Goal: Task Accomplishment & Management: Complete application form

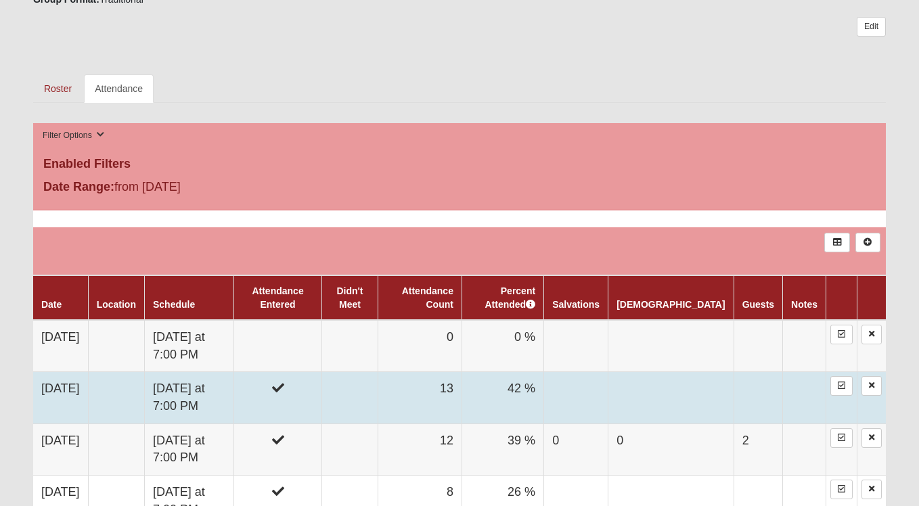
scroll to position [570, 0]
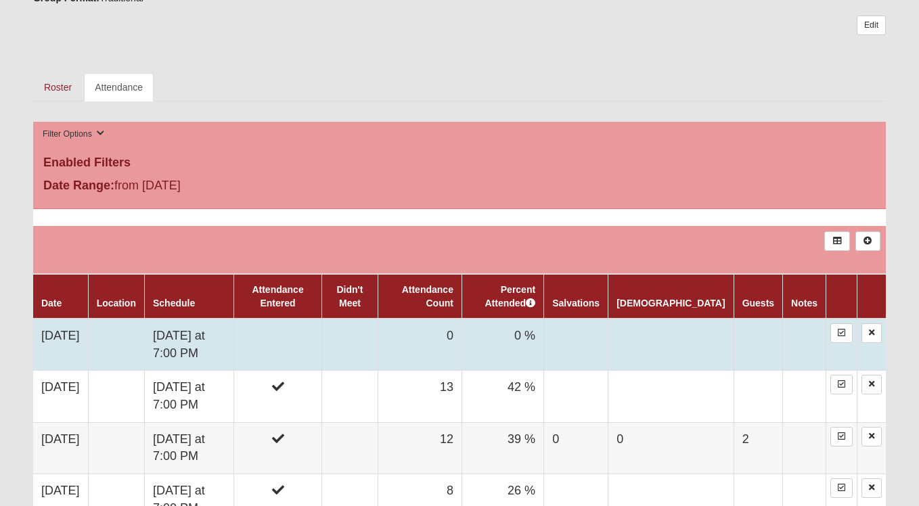
click at [53, 335] on td "[DATE]" at bounding box center [60, 345] width 55 height 52
click at [0, 0] on div at bounding box center [0, 0] width 0 height 0
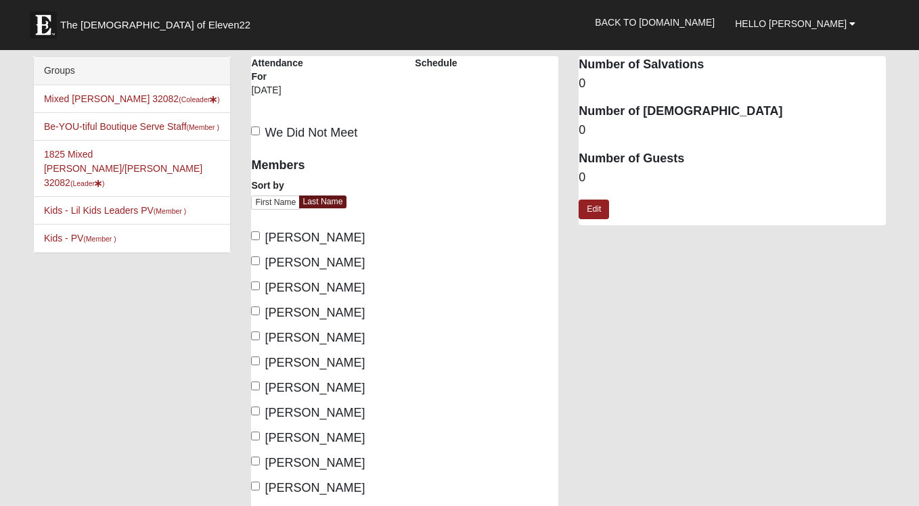
click at [265, 263] on span "Barnett, Angela" at bounding box center [315, 263] width 100 height 14
click at [260, 263] on input "Barnett, Angela" at bounding box center [255, 260] width 9 height 9
checkbox input "true"
click at [259, 288] on input "Barrick, Christopher" at bounding box center [255, 285] width 9 height 9
checkbox input "true"
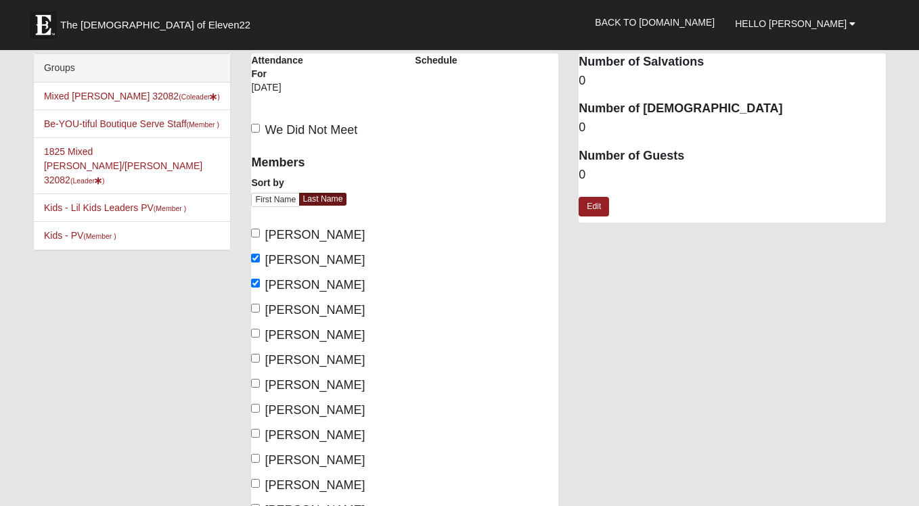
scroll to position [5, 0]
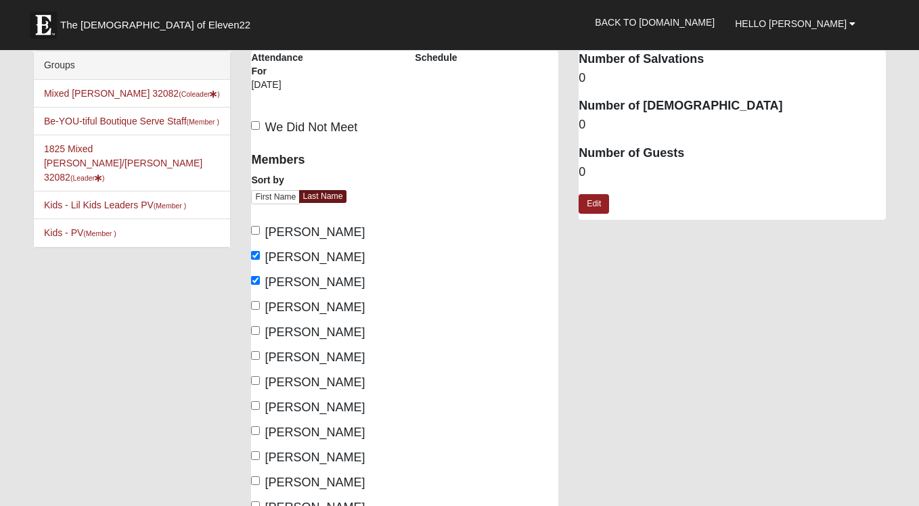
click at [257, 328] on input "Cook, Judy" at bounding box center [255, 330] width 9 height 9
checkbox input "true"
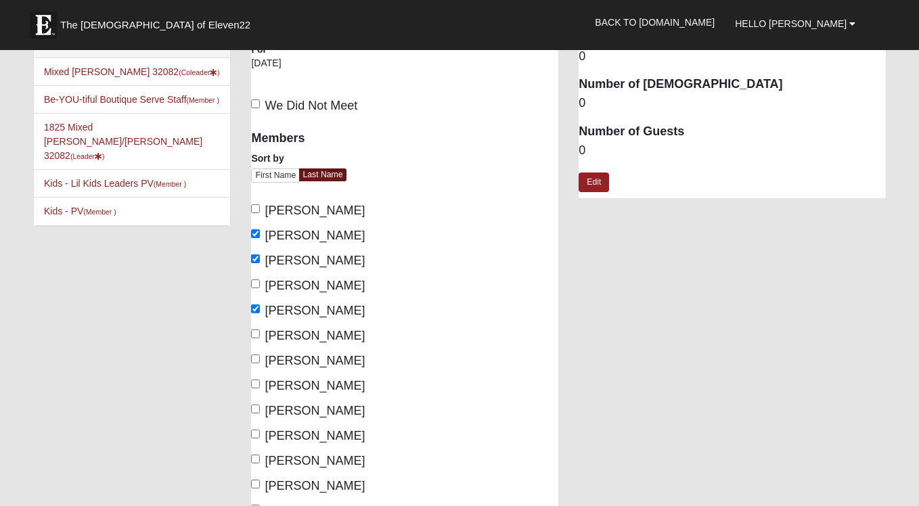
scroll to position [30, 0]
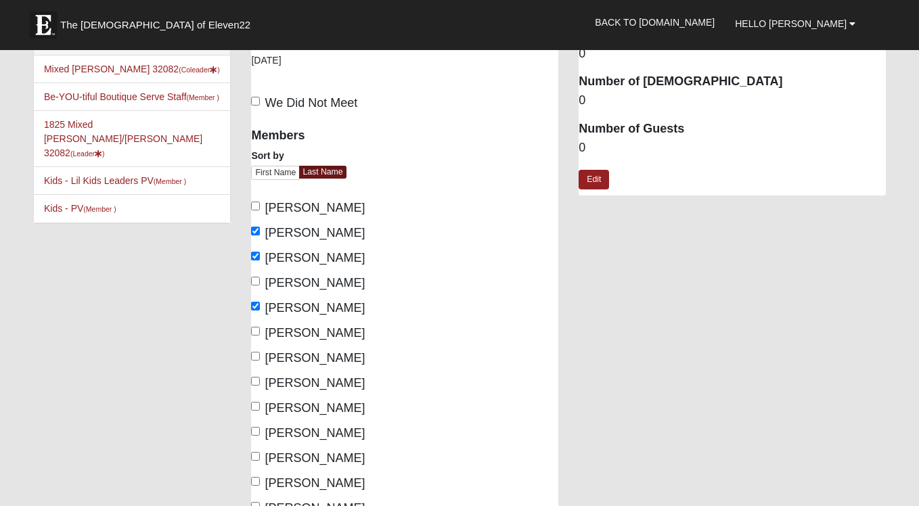
click at [267, 377] on span "Fogg, Jacqueline" at bounding box center [315, 383] width 100 height 14
click at [260, 377] on input "Fogg, Jacqueline" at bounding box center [255, 381] width 9 height 9
checkbox input "true"
click at [256, 429] on input "Greene, Mike" at bounding box center [255, 431] width 9 height 9
checkbox input "true"
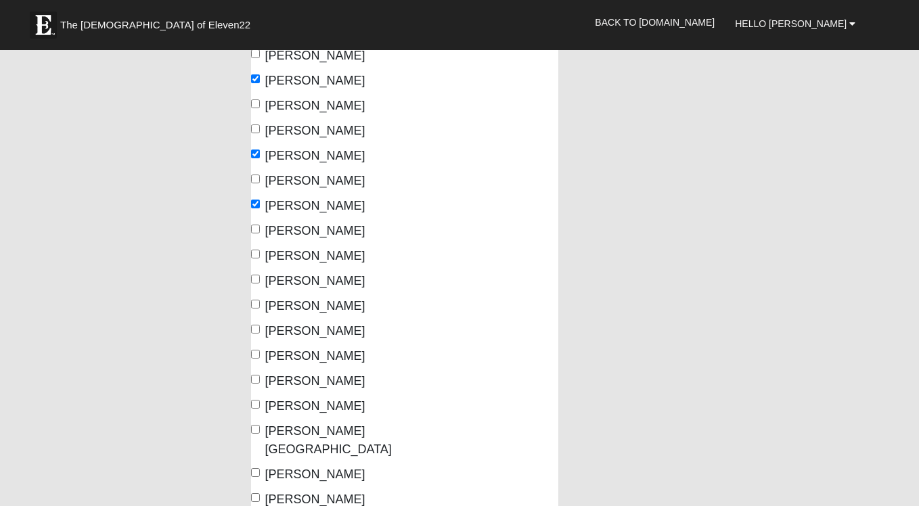
scroll to position [258, 0]
click at [261, 404] on label "Markosky, Suzanne" at bounding box center [308, 406] width 114 height 18
click at [260, 404] on input "Markosky, Suzanne" at bounding box center [255, 403] width 9 height 9
checkbox input "true"
click at [256, 426] on input "Morales, Angie" at bounding box center [255, 428] width 9 height 9
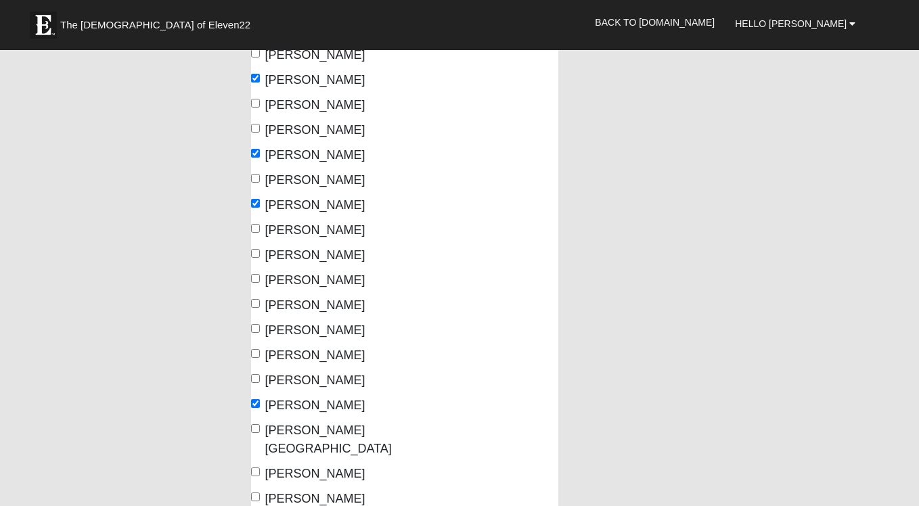
checkbox input "true"
click at [256, 468] on input "Morales, Bob" at bounding box center [255, 472] width 9 height 9
checkbox input "true"
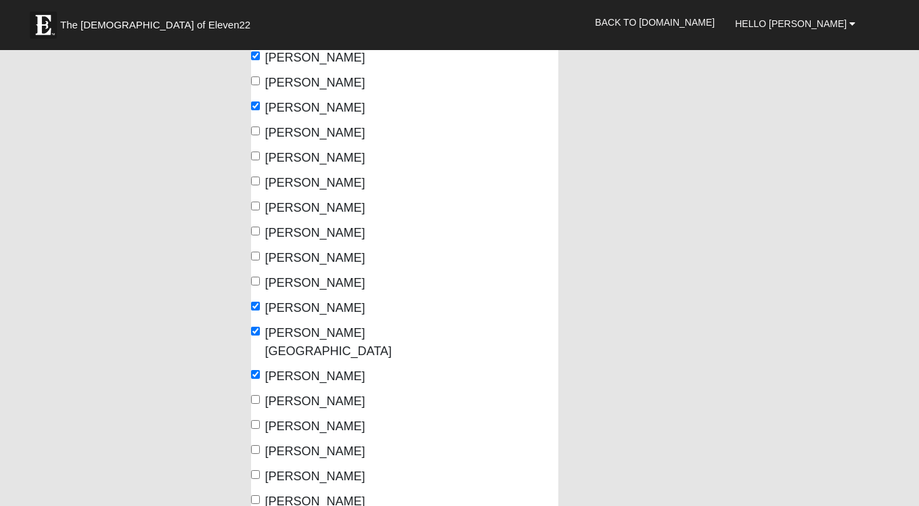
scroll to position [356, 0]
click at [254, 420] on input "Pettigrew, Bob" at bounding box center [255, 424] width 9 height 9
checkbox input "true"
click at [254, 470] on input "Pumphrey, Martha" at bounding box center [255, 474] width 9 height 9
checkbox input "true"
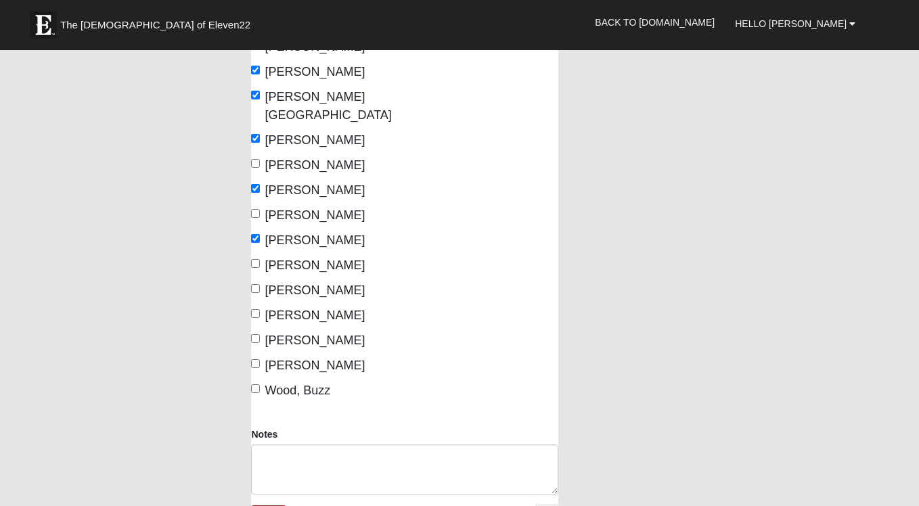
scroll to position [593, 0]
click at [258, 283] on input "Schepens, Bill" at bounding box center [255, 287] width 9 height 9
checkbox input "true"
click at [258, 333] on input "Wilson, Joe" at bounding box center [255, 337] width 9 height 9
checkbox input "true"
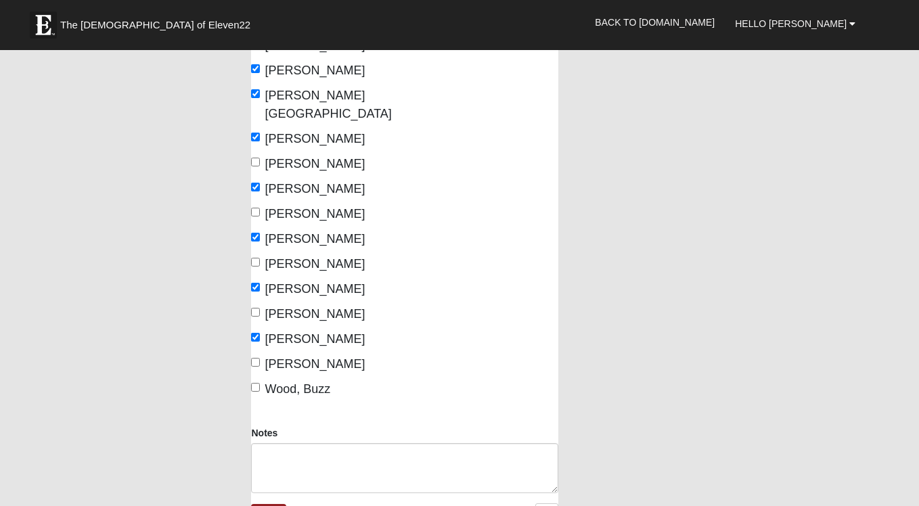
click at [251, 358] on input "Wilson, Kathy" at bounding box center [255, 362] width 9 height 9
checkbox input "true"
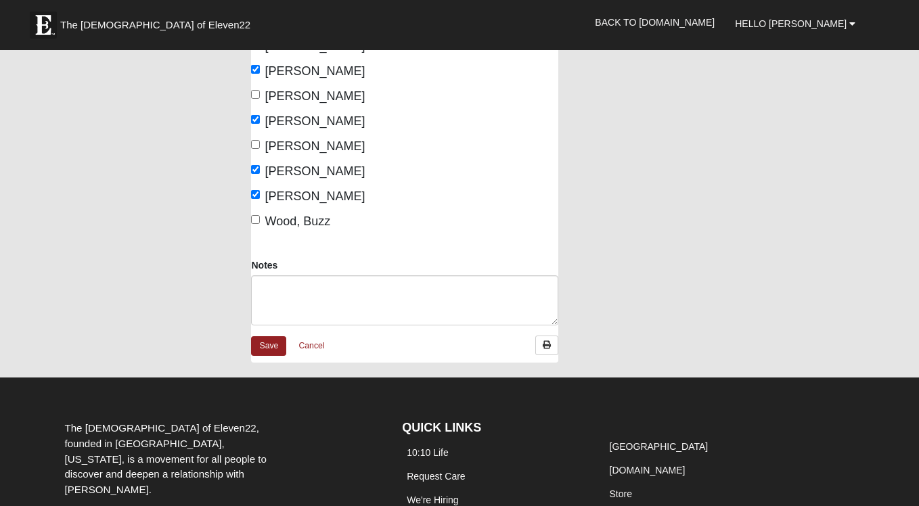
scroll to position [762, 0]
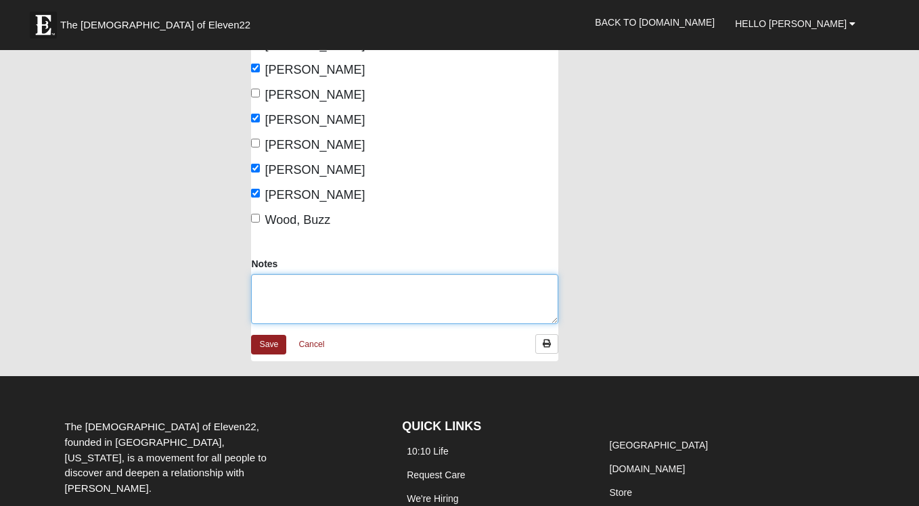
drag, startPoint x: 309, startPoint y: 279, endPoint x: 311, endPoint y: 269, distance: 10.9
click at [311, 274] on textarea "Notes" at bounding box center [404, 299] width 307 height 50
type textarea "Guest - Tom Markosky"
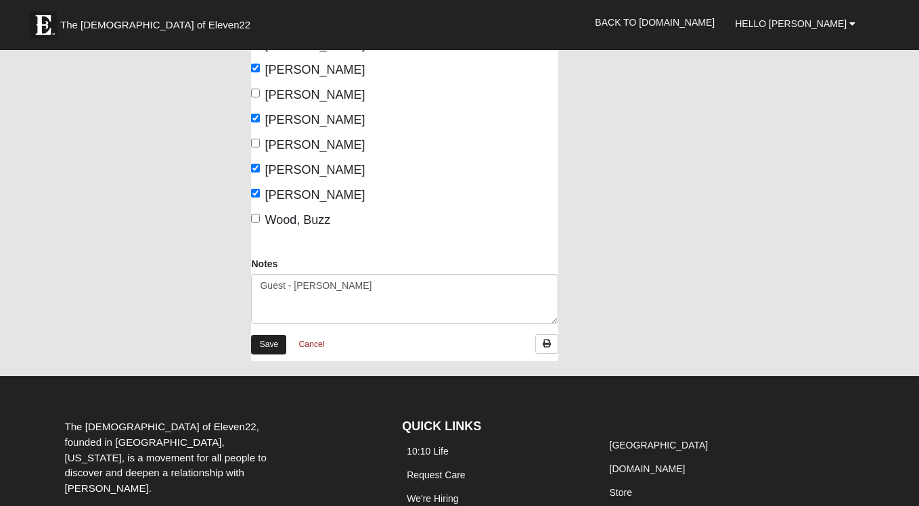
click at [267, 335] on link "Save" at bounding box center [268, 345] width 35 height 20
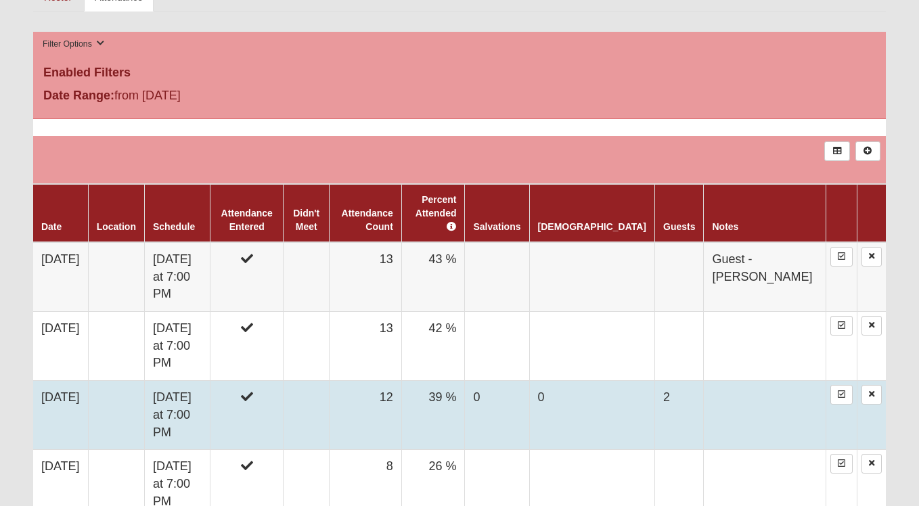
scroll to position [661, 0]
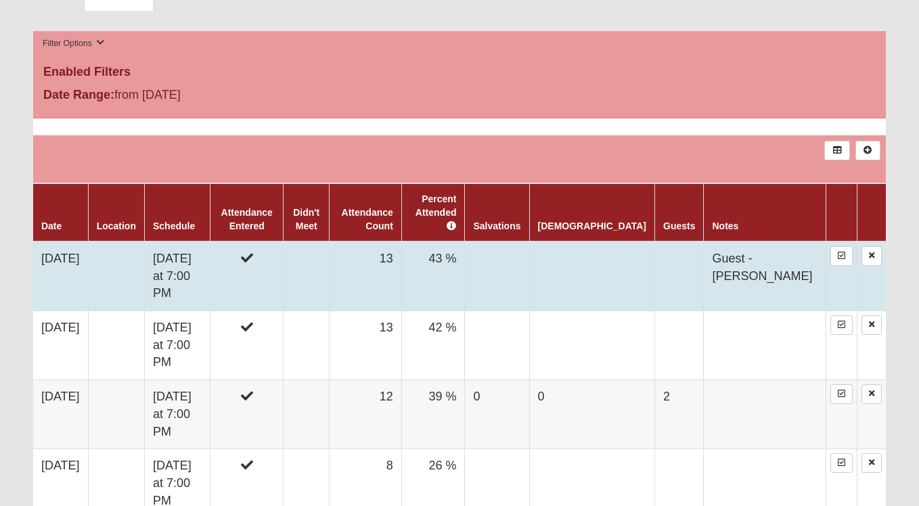
click at [78, 242] on td "10/6/2025" at bounding box center [60, 277] width 55 height 70
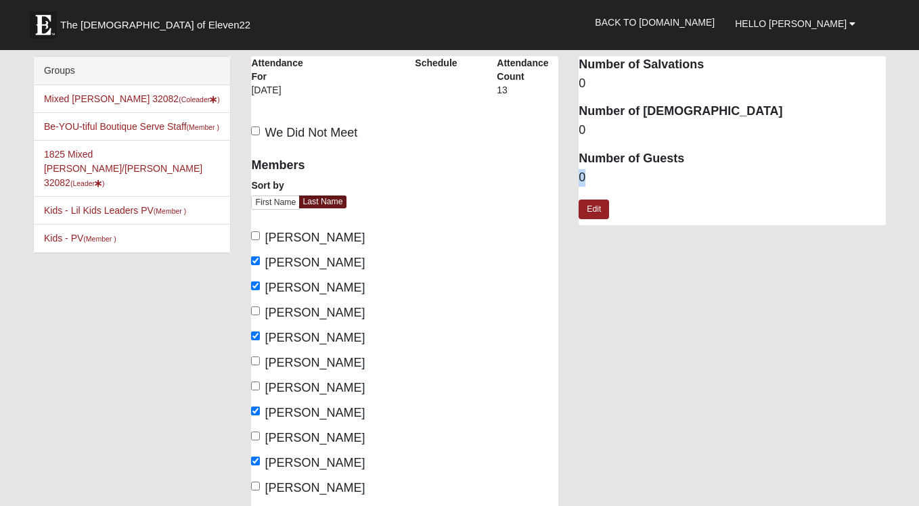
drag, startPoint x: 590, startPoint y: 174, endPoint x: 576, endPoint y: 174, distance: 14.2
click at [576, 174] on div "Attendance Occurrence Attributes Number of Salvations 0 Number of [DEMOGRAPHIC_…" at bounding box center [731, 147] width 327 height 183
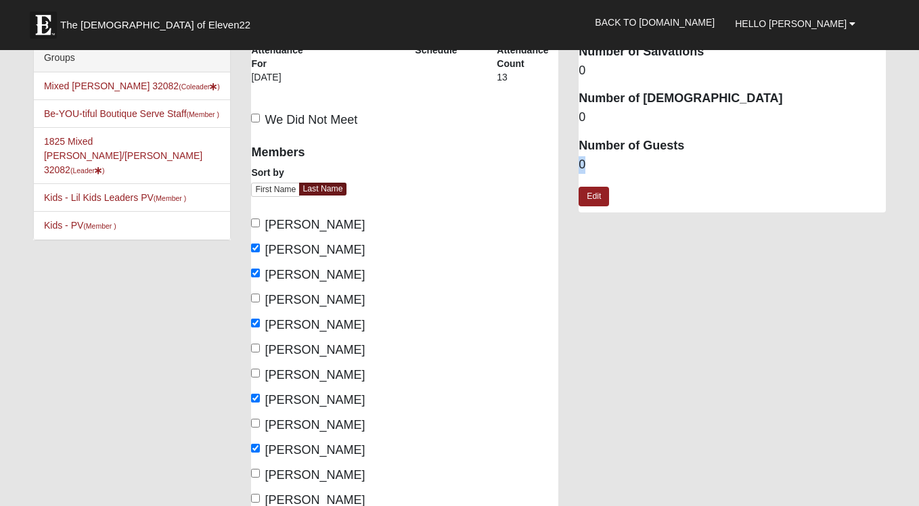
scroll to position [14, 0]
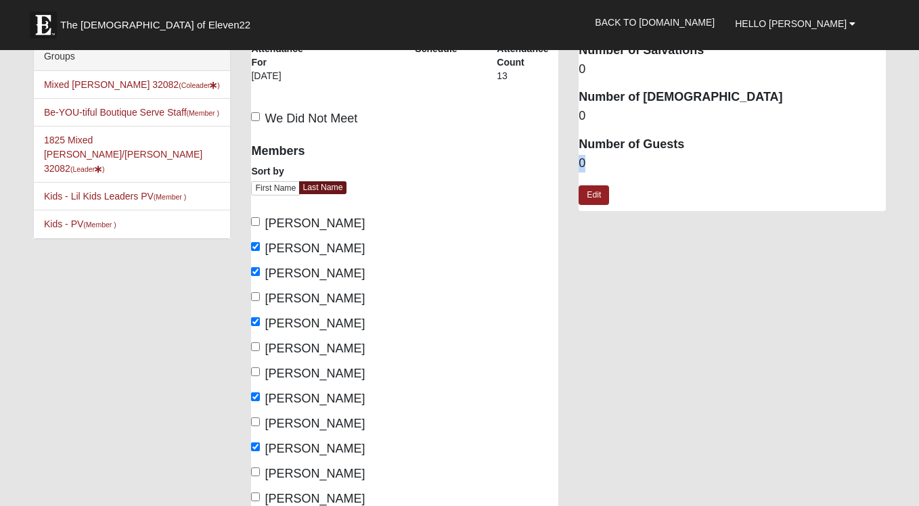
click at [586, 167] on dd "0" at bounding box center [732, 164] width 307 height 18
click at [586, 163] on dd "0" at bounding box center [732, 164] width 307 height 18
click at [583, 160] on dd "0" at bounding box center [732, 164] width 307 height 18
click at [590, 194] on link "Edit" at bounding box center [594, 195] width 30 height 20
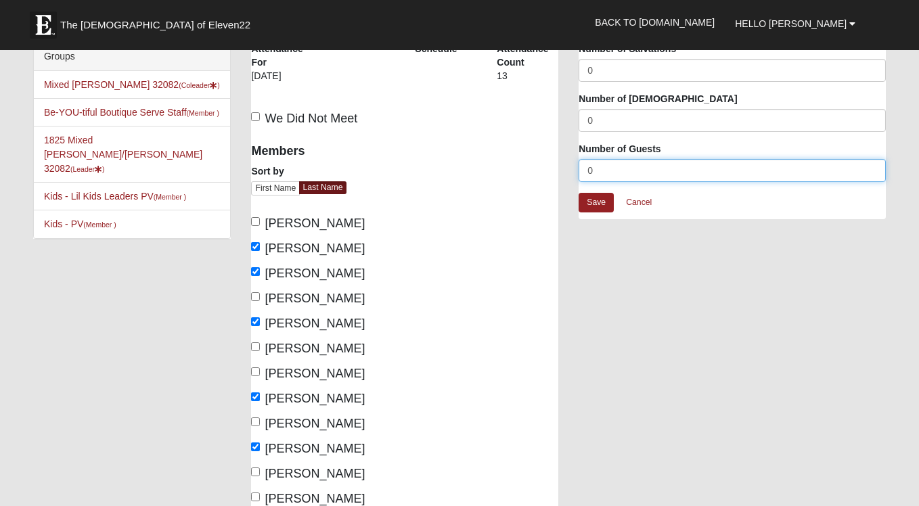
click at [596, 175] on input "0" at bounding box center [732, 170] width 307 height 23
drag, startPoint x: 600, startPoint y: 175, endPoint x: 574, endPoint y: 173, distance: 25.1
click at [574, 173] on div "Attendance Occurrence Attributes Number of Salvations 0 Number of Baptisms 0 Nu…" at bounding box center [731, 137] width 327 height 191
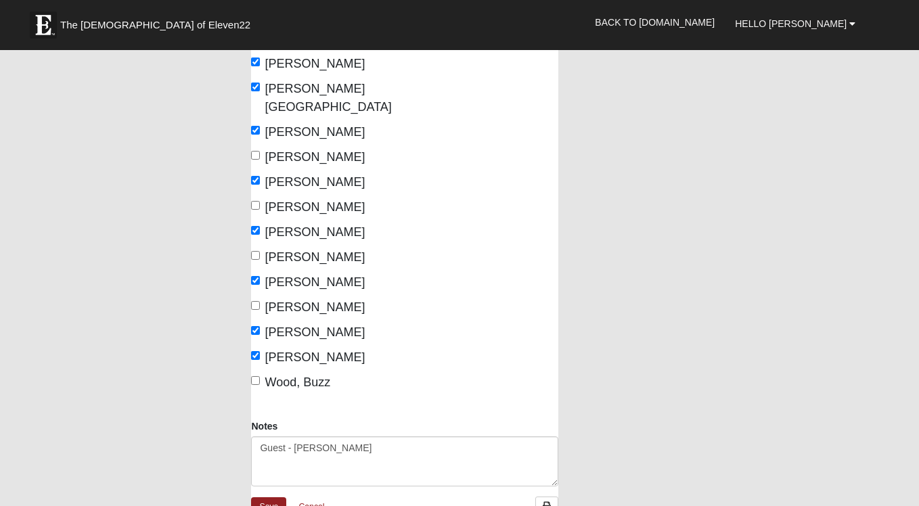
scroll to position [608, 0]
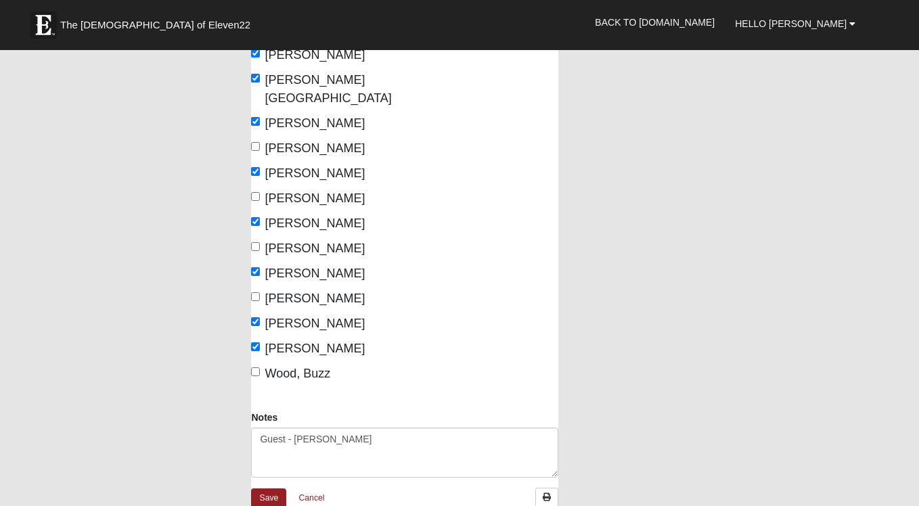
type input "1"
drag, startPoint x: 376, startPoint y: 420, endPoint x: 225, endPoint y: 403, distance: 151.8
click at [275, 489] on link "Save" at bounding box center [268, 499] width 35 height 20
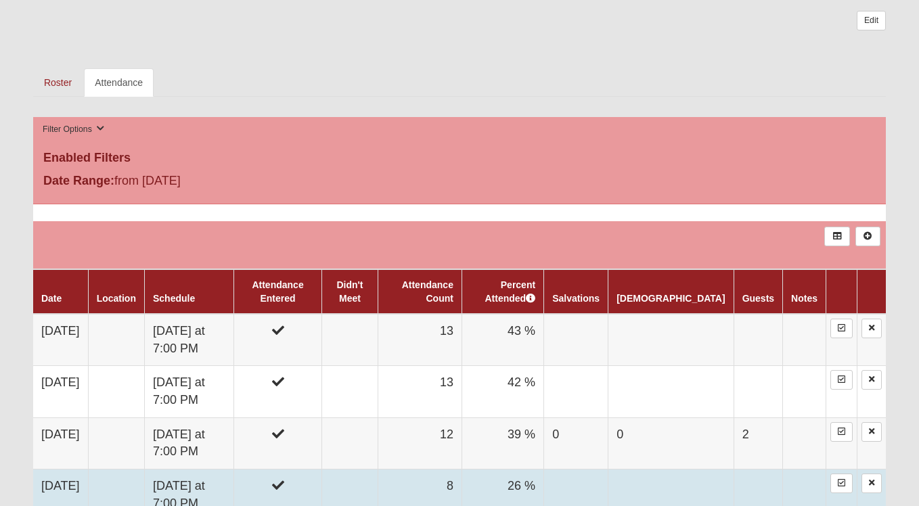
scroll to position [585, 0]
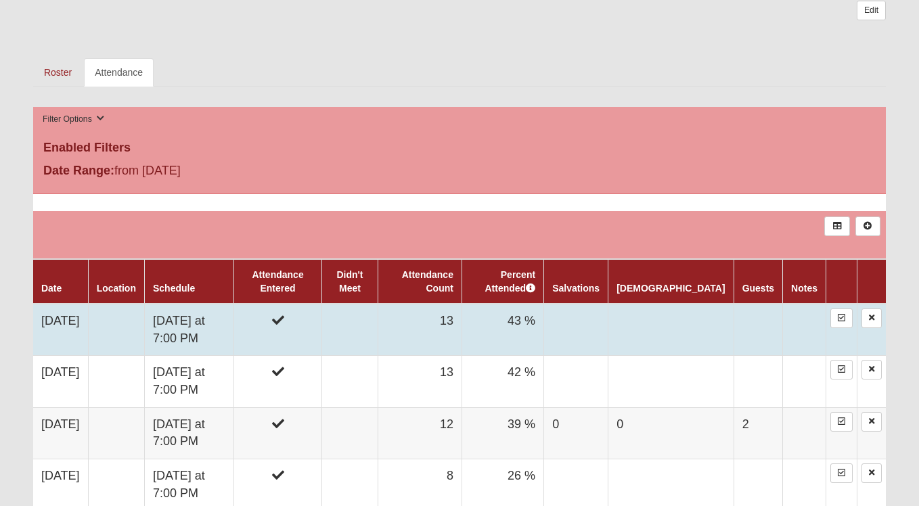
click at [70, 319] on td "[DATE]" at bounding box center [60, 330] width 55 height 52
click at [70, 319] on td "10/6/2025" at bounding box center [60, 330] width 55 height 52
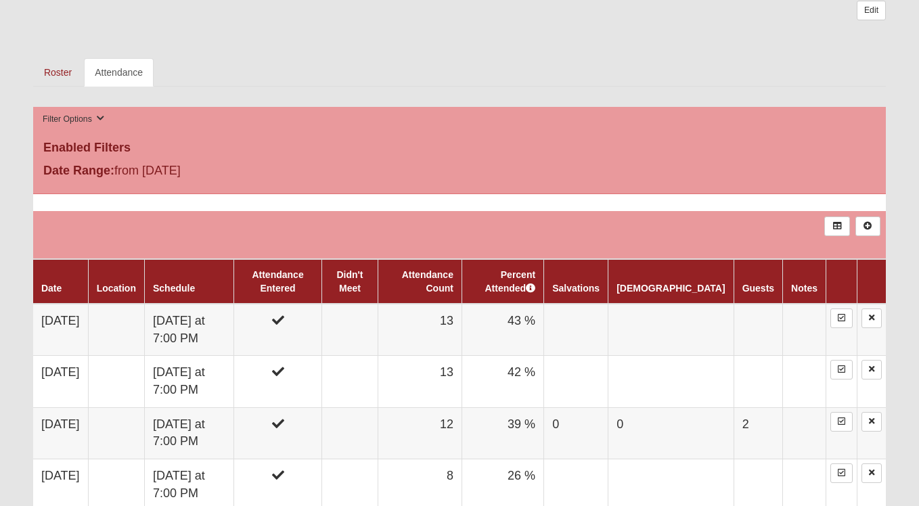
drag, startPoint x: 131, startPoint y: 70, endPoint x: 122, endPoint y: 70, distance: 8.8
click at [122, 70] on link "Attendance" at bounding box center [119, 72] width 70 height 28
click at [72, 75] on link "Roster" at bounding box center [57, 72] width 49 height 28
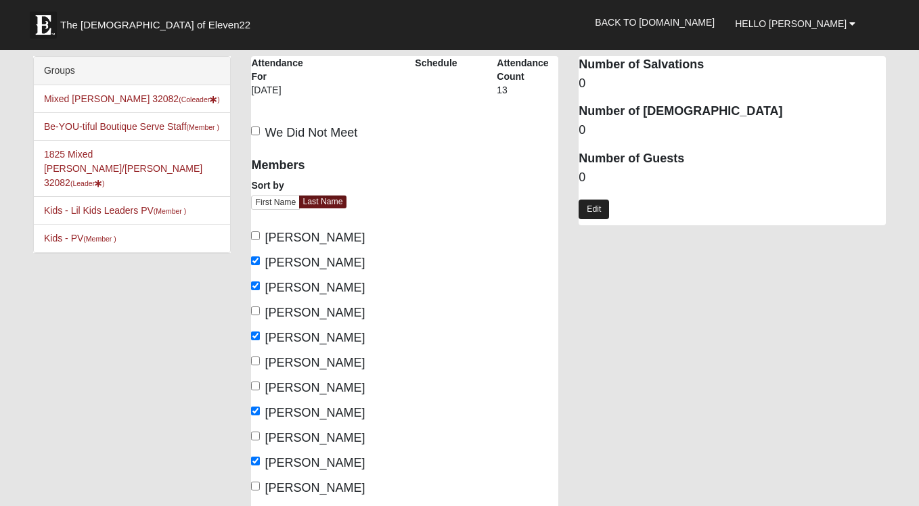
click at [590, 204] on link "Edit" at bounding box center [594, 210] width 30 height 20
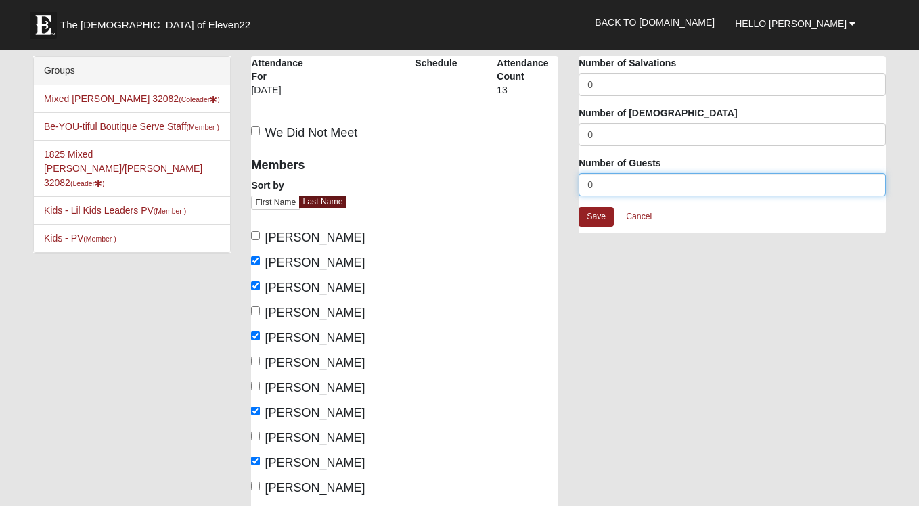
drag, startPoint x: 595, startPoint y: 186, endPoint x: 582, endPoint y: 186, distance: 13.5
click at [582, 186] on input "0" at bounding box center [732, 184] width 307 height 23
type input "1"
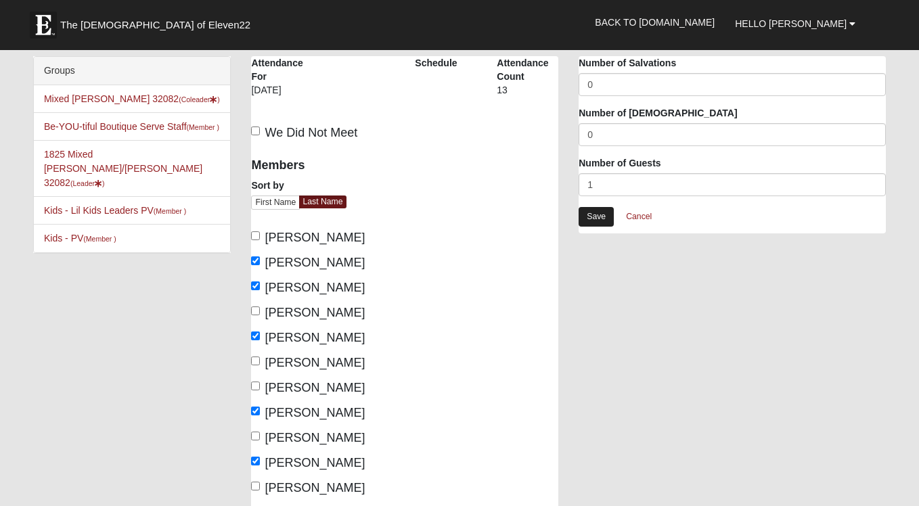
click at [594, 218] on link "Save" at bounding box center [596, 217] width 35 height 20
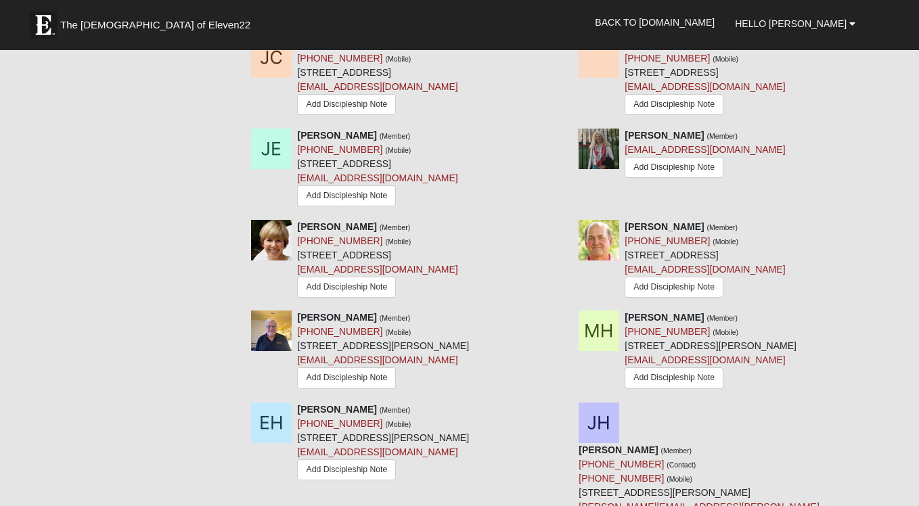
scroll to position [884, 0]
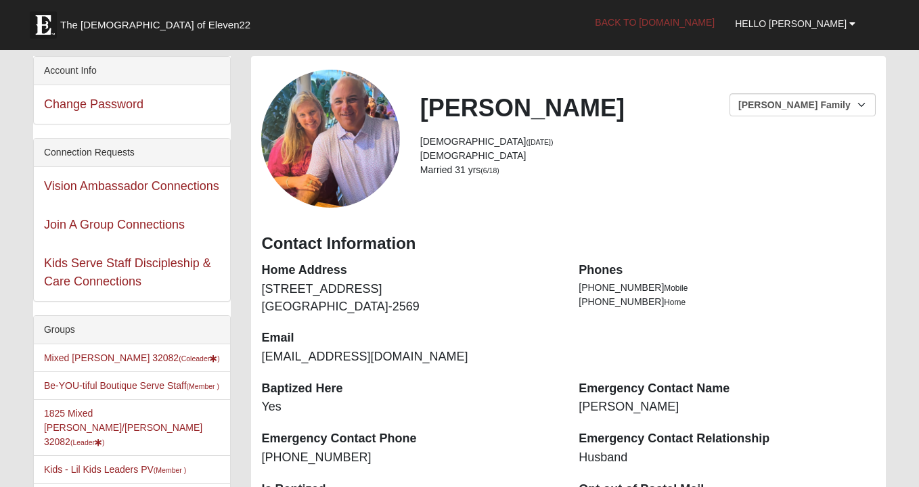
click at [691, 17] on link "Back to [DOMAIN_NAME]" at bounding box center [655, 22] width 140 height 34
